Goal: Use online tool/utility: Utilize a website feature to perform a specific function

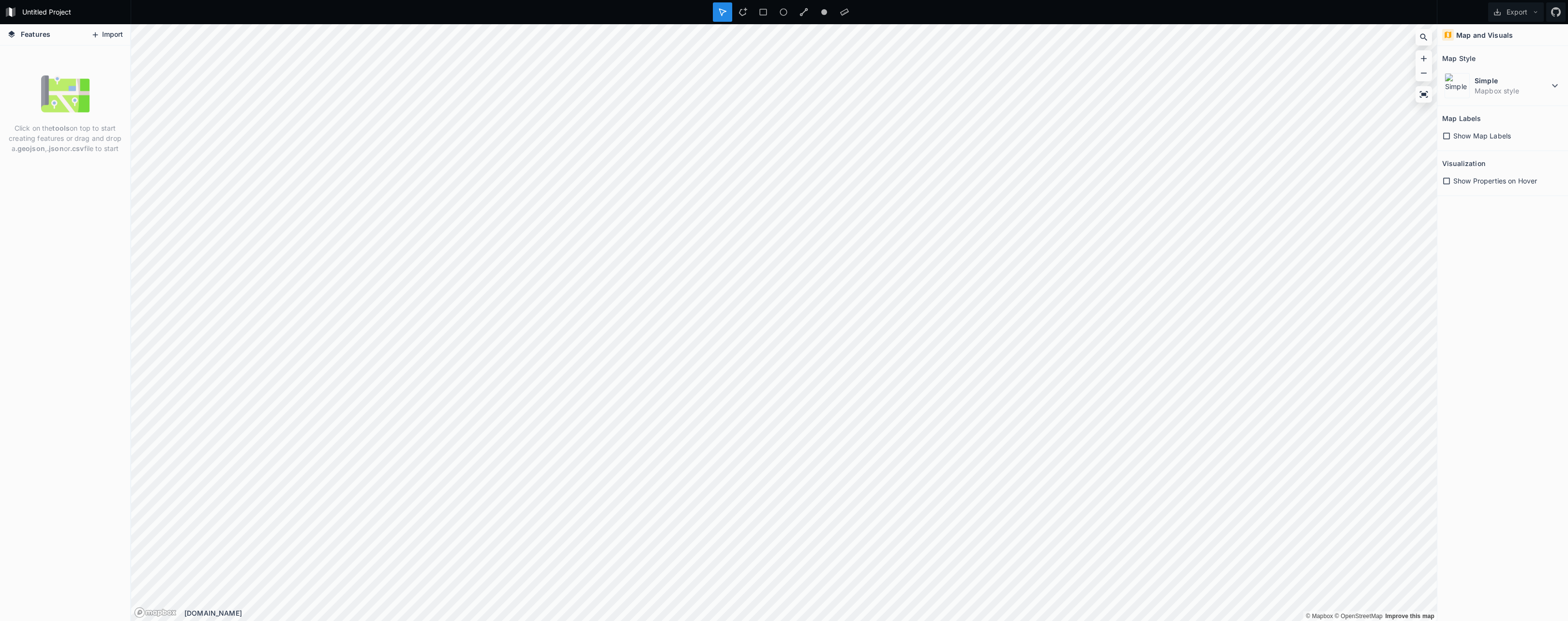
click at [108, 38] on button "Import" at bounding box center [106, 34] width 42 height 15
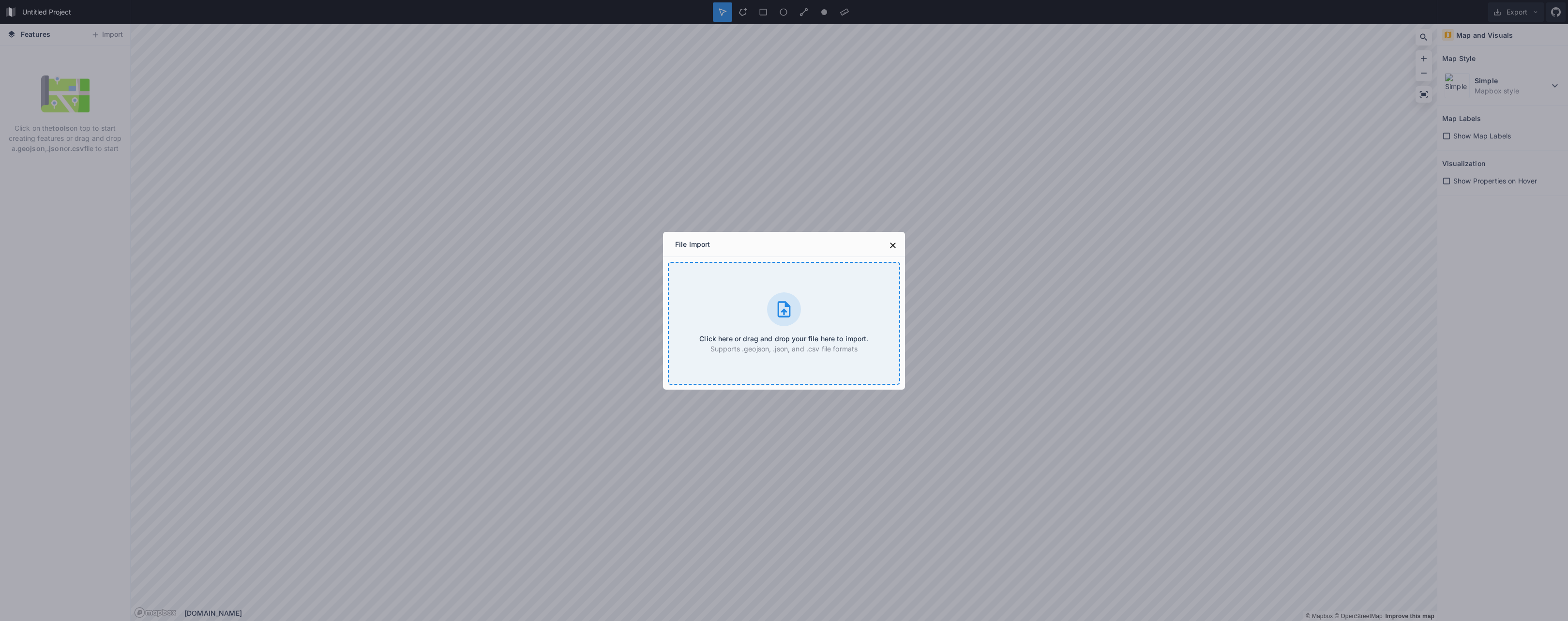
click at [765, 307] on div "Click here or drag and drop your file here to import. Supports .geojson, .json,…" at bounding box center [784, 323] width 232 height 123
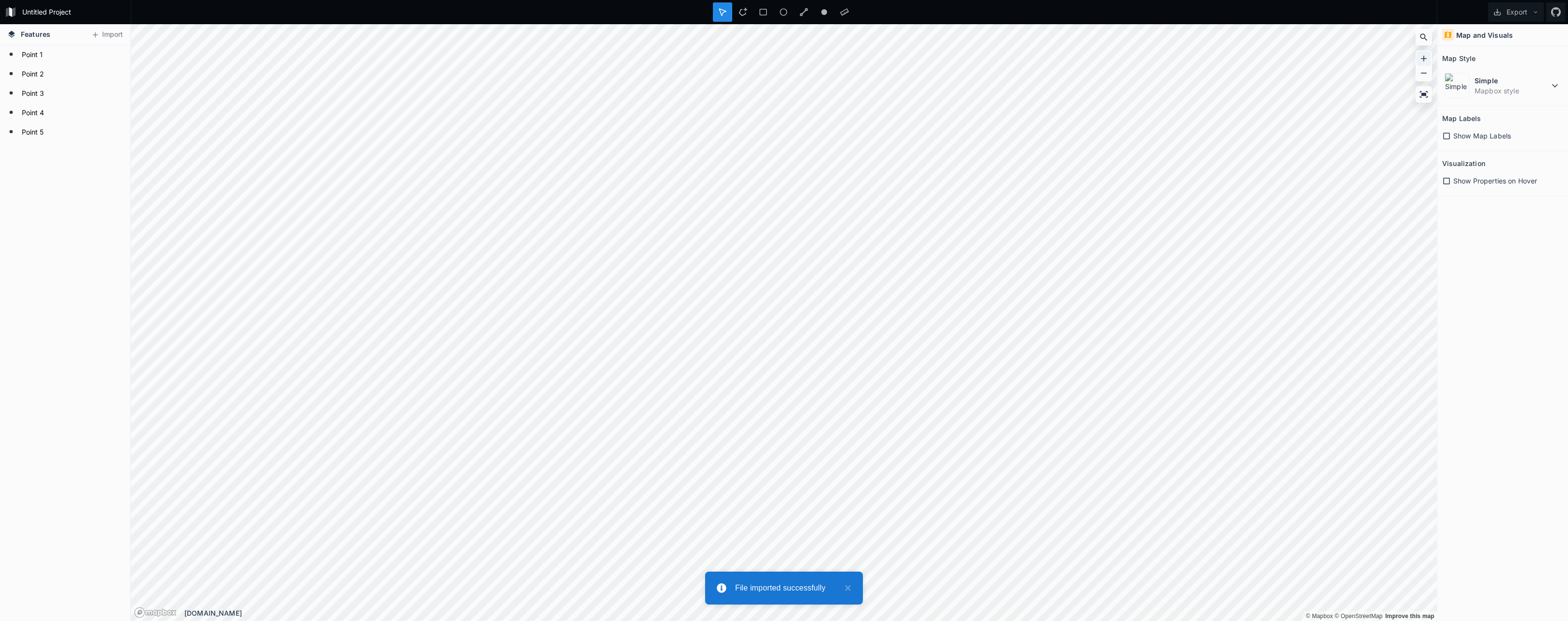
click at [1428, 59] on icon at bounding box center [1423, 58] width 10 height 10
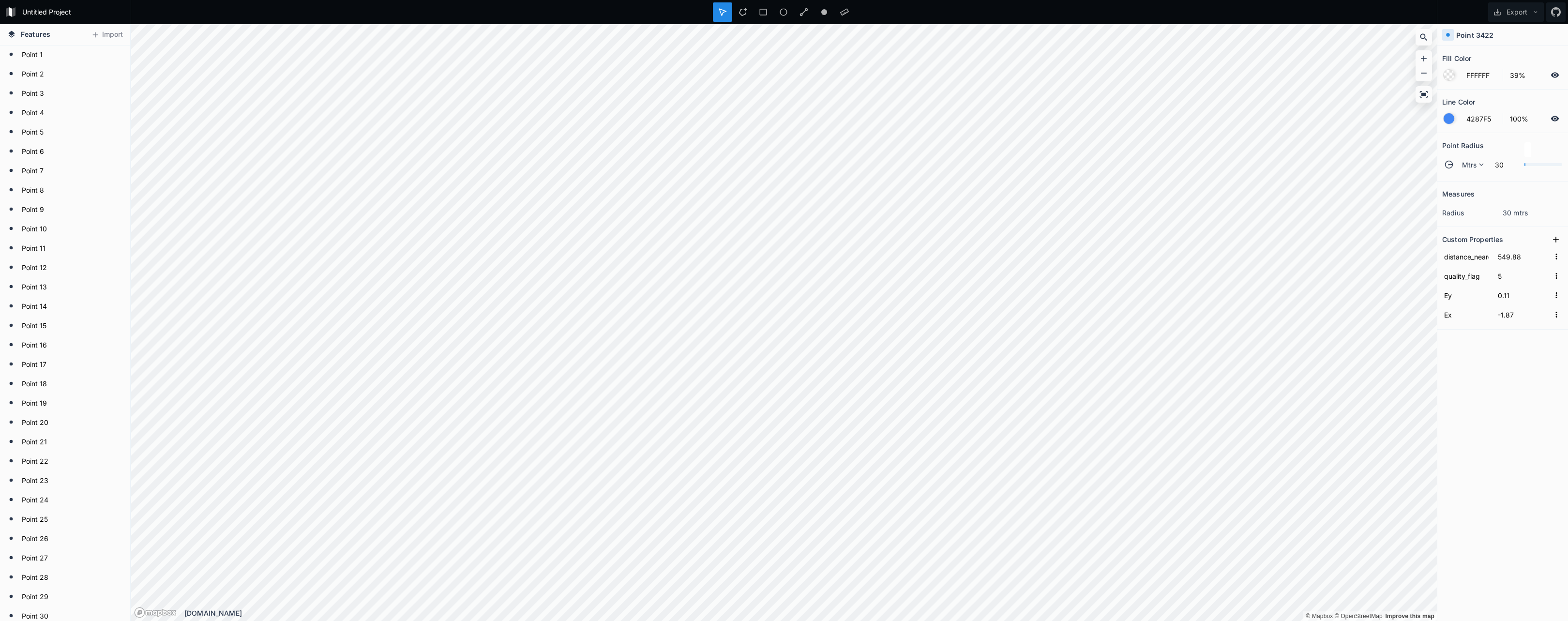
click at [1451, 72] on div at bounding box center [1449, 75] width 11 height 11
click at [1425, 96] on div at bounding box center [1376, 113] width 117 height 61
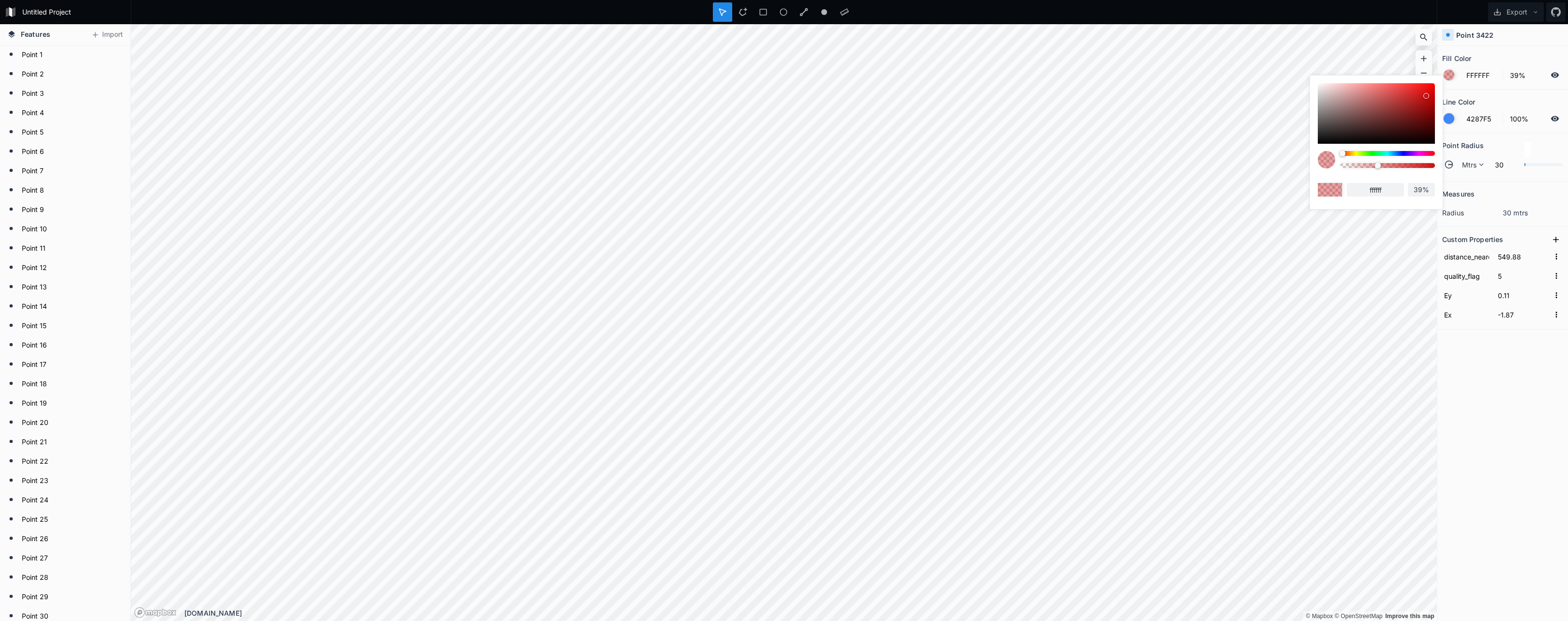
type input "CC1010"
type input "cc1010"
type input "41%"
type input "55%"
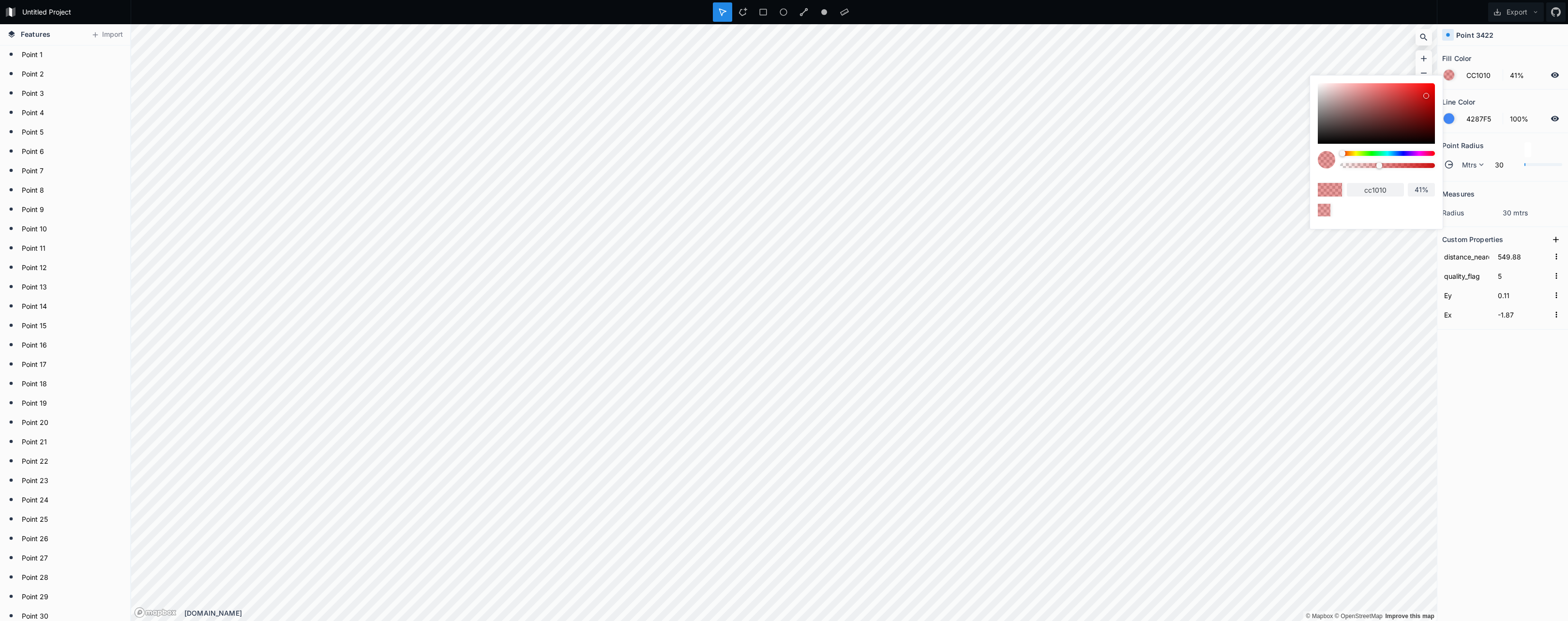
type input "55%"
type input "63%"
type input "73%"
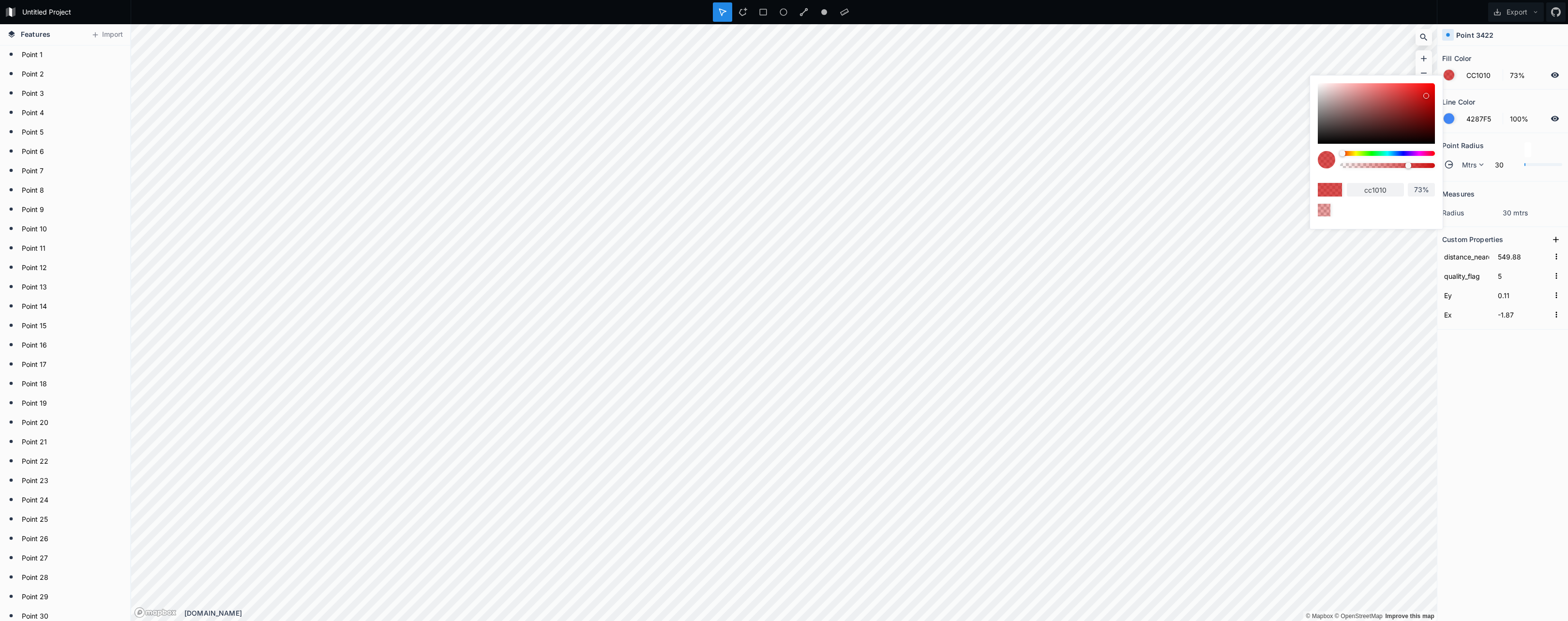
type input "84%"
type input "93%"
type input "100%"
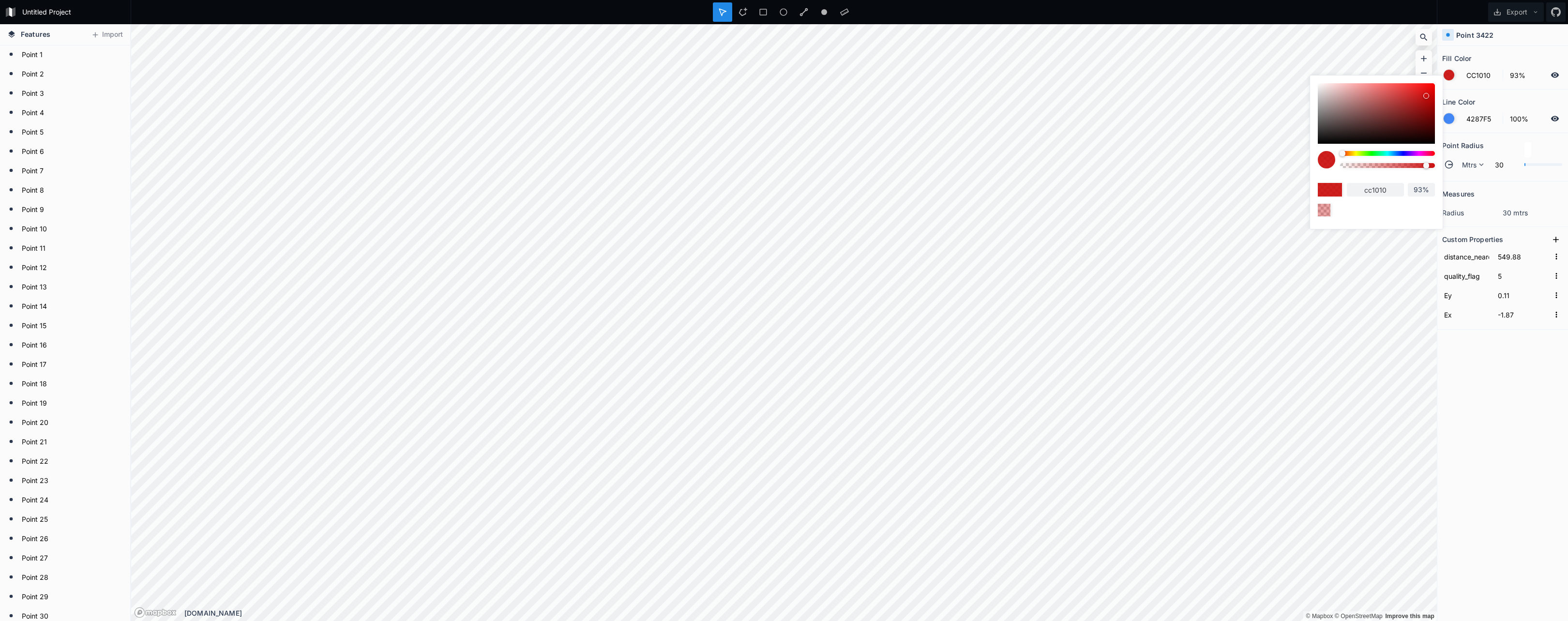
type input "100%"
drag, startPoint x: 1379, startPoint y: 164, endPoint x: 1436, endPoint y: 169, distance: 57.2
click at [1436, 169] on div "cc1010 100%" at bounding box center [1377, 150] width 132 height 148
